Goal: Complete application form

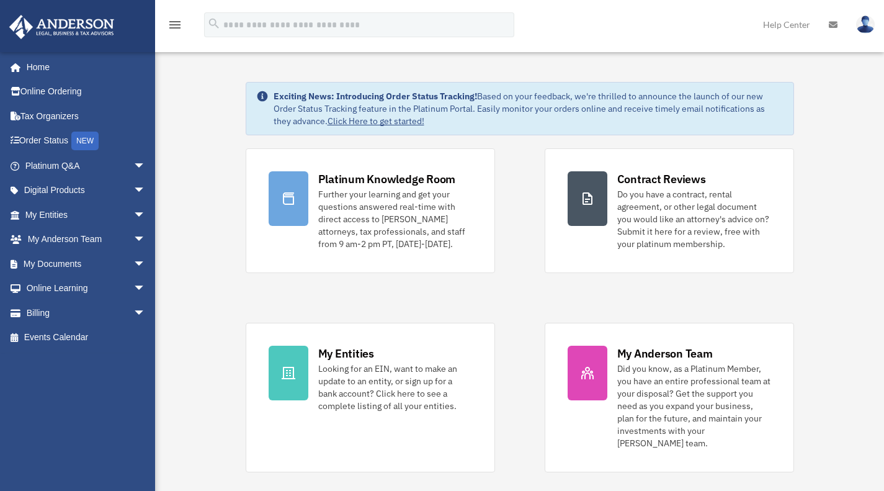
click at [69, 94] on link "Online Ordering" at bounding box center [87, 91] width 156 height 25
click at [135, 213] on span "arrow_drop_down" at bounding box center [145, 214] width 25 height 25
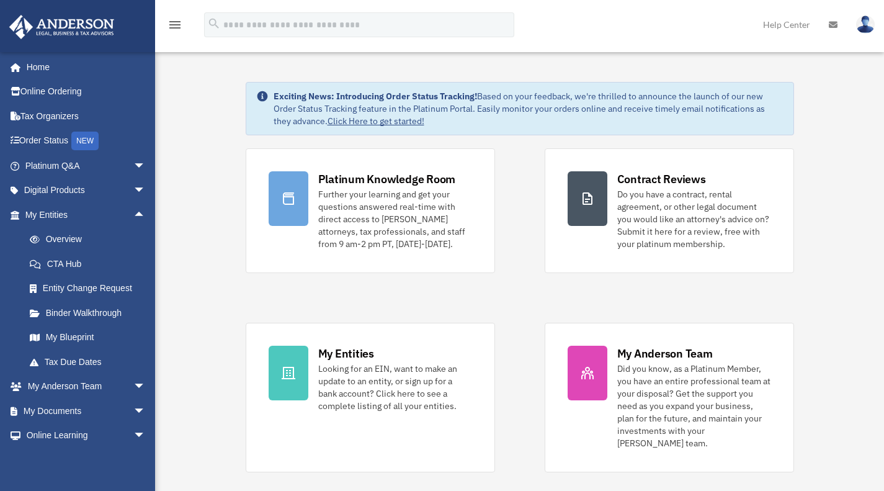
click at [79, 243] on link "Overview" at bounding box center [90, 239] width 147 height 25
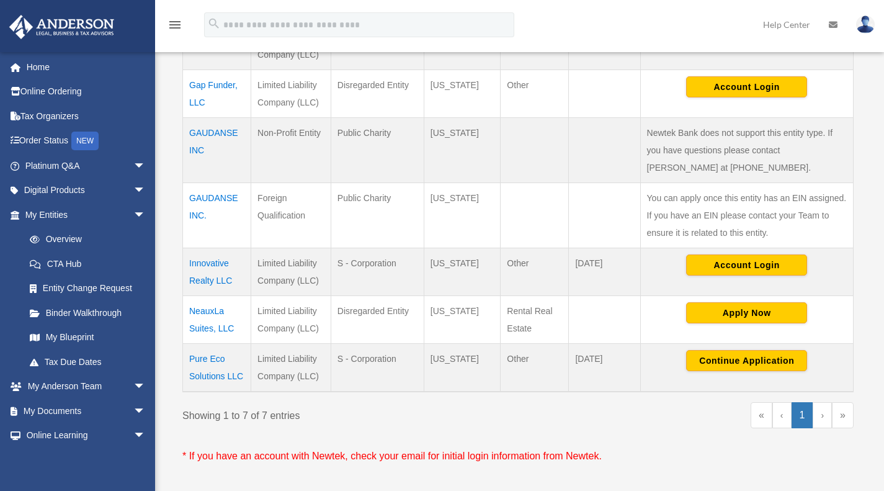
scroll to position [343, 0]
click at [724, 359] on button "Continue Application" at bounding box center [746, 360] width 121 height 21
click at [866, 25] on img at bounding box center [866, 25] width 19 height 18
click at [639, 109] on link "Logout" at bounding box center [664, 108] width 124 height 25
